Goal: Transaction & Acquisition: Purchase product/service

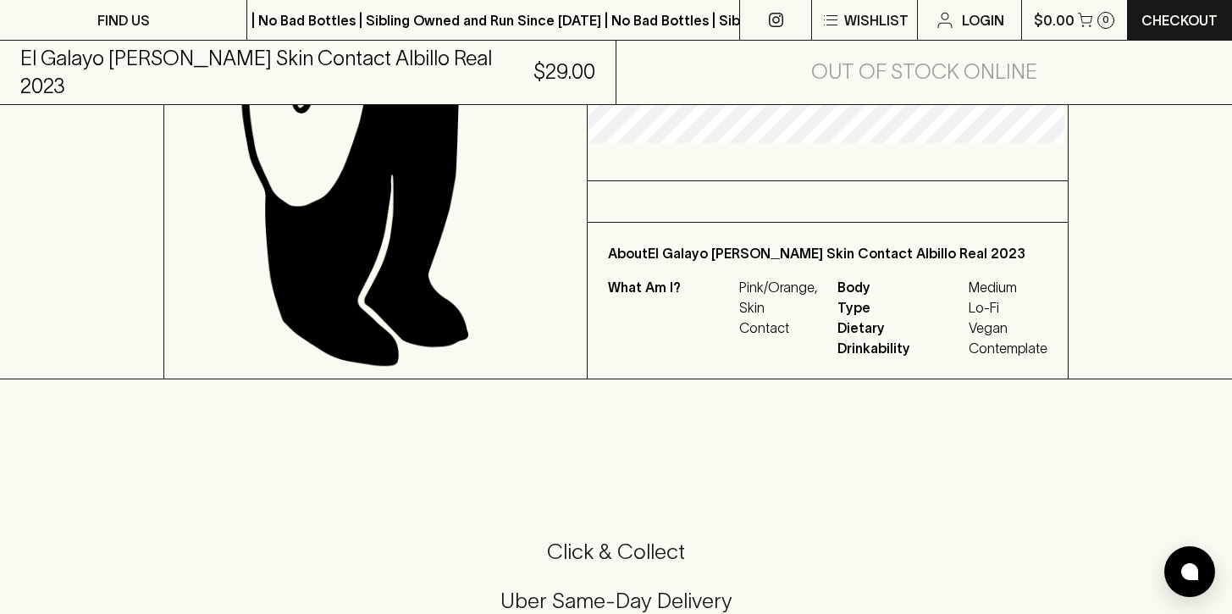
scroll to position [532, 0]
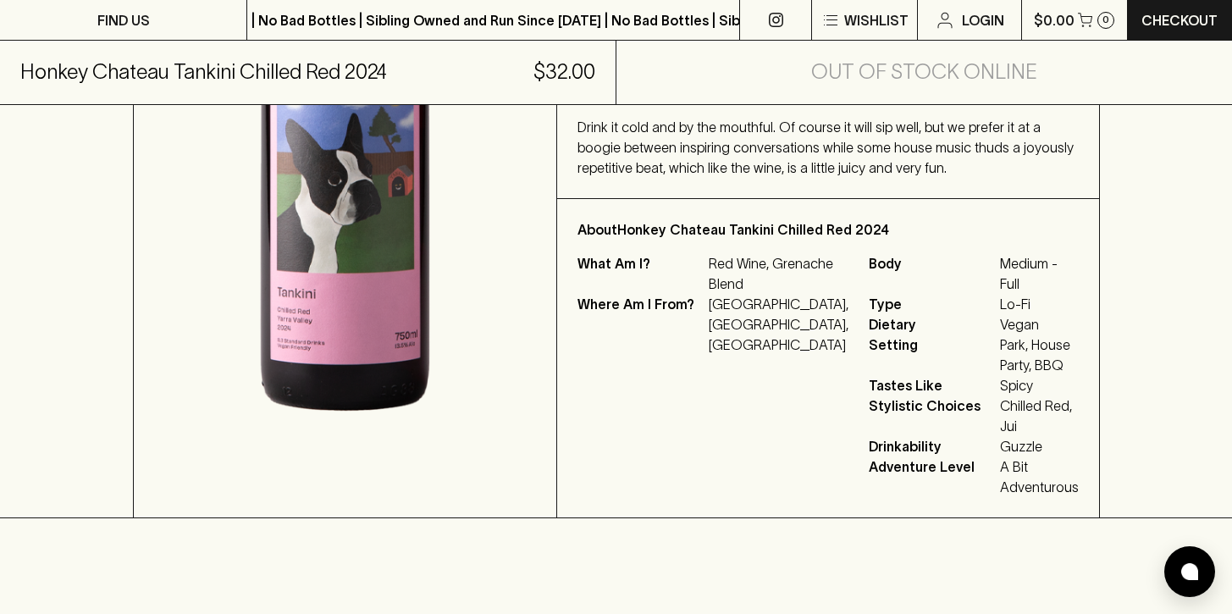
scroll to position [515, 0]
